Goal: Task Accomplishment & Management: Manage account settings

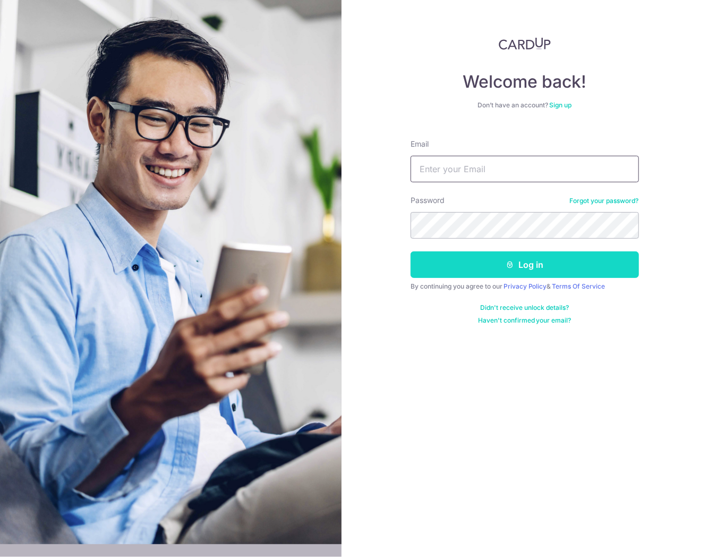
type input "[EMAIL_ADDRESS][DOMAIN_NAME]"
click at [534, 264] on button "Log in" at bounding box center [525, 264] width 229 height 27
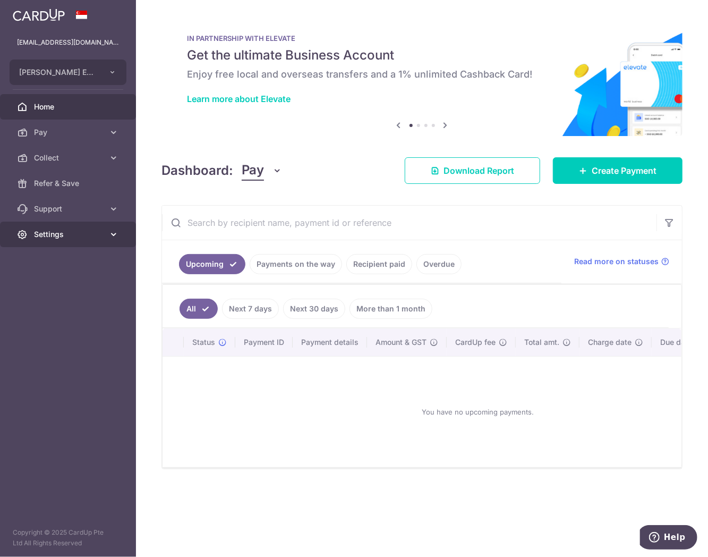
click at [71, 238] on span "Settings" at bounding box center [69, 234] width 70 height 11
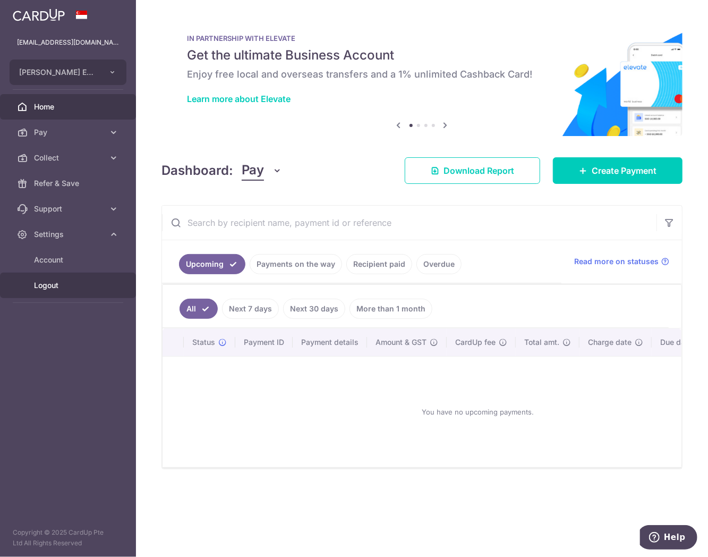
click at [71, 278] on link "Logout" at bounding box center [68, 286] width 136 height 26
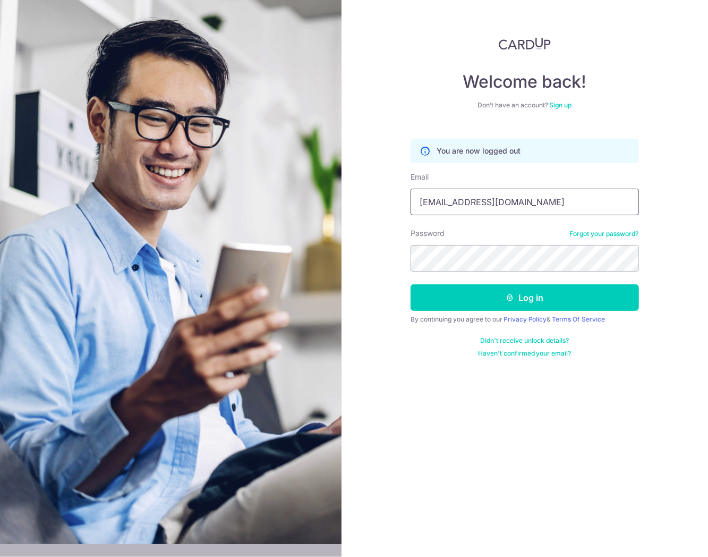
click at [463, 196] on input "[EMAIL_ADDRESS][DOMAIN_NAME]" at bounding box center [525, 202] width 229 height 27
type input "gpprosg@gmail.com"
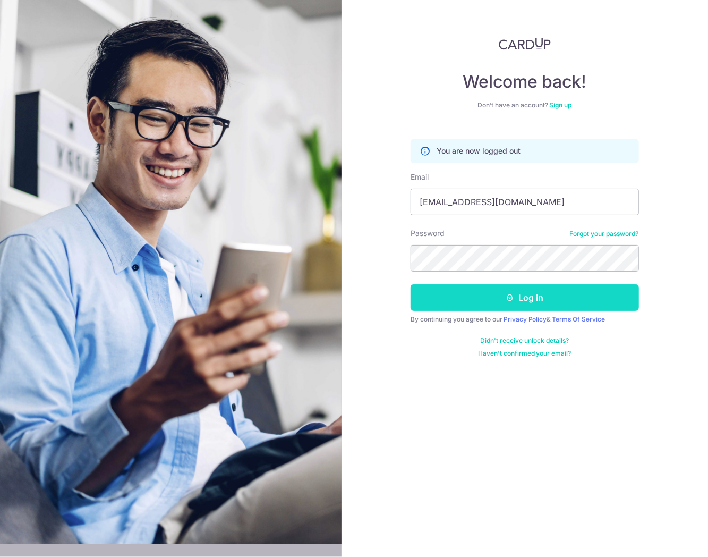
click at [489, 299] on button "Log in" at bounding box center [525, 297] width 229 height 27
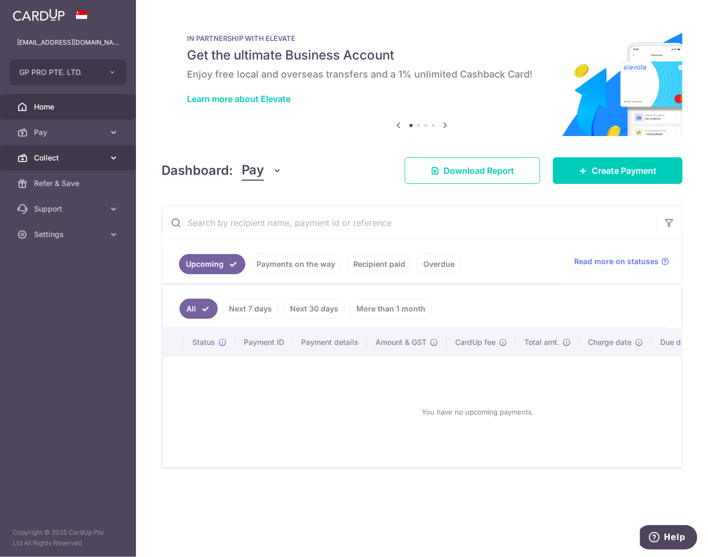
click at [60, 157] on span "Collect" at bounding box center [69, 158] width 70 height 11
